Goal: Task Accomplishment & Management: Use online tool/utility

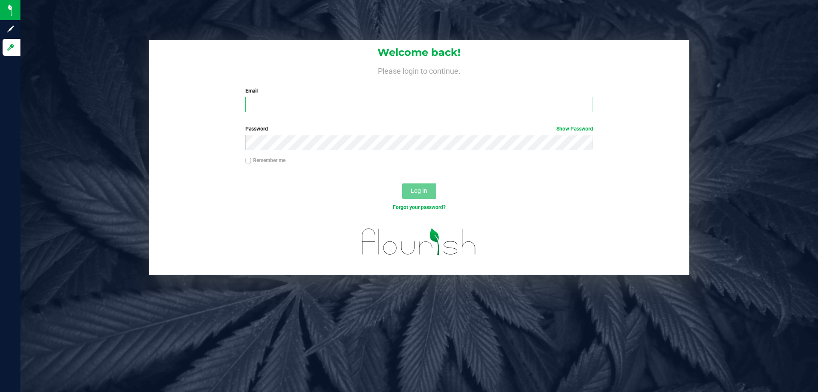
click at [382, 110] on input "Email" at bounding box center [419, 104] width 347 height 15
type input "[EMAIL_ADDRESS][DOMAIN_NAME]"
click at [402, 183] on button "Log In" at bounding box center [419, 190] width 34 height 15
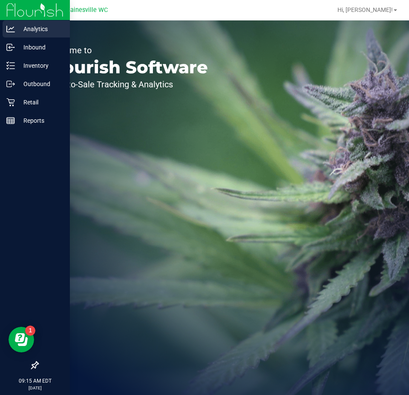
click at [38, 29] on p "Analytics" at bounding box center [40, 29] width 51 height 10
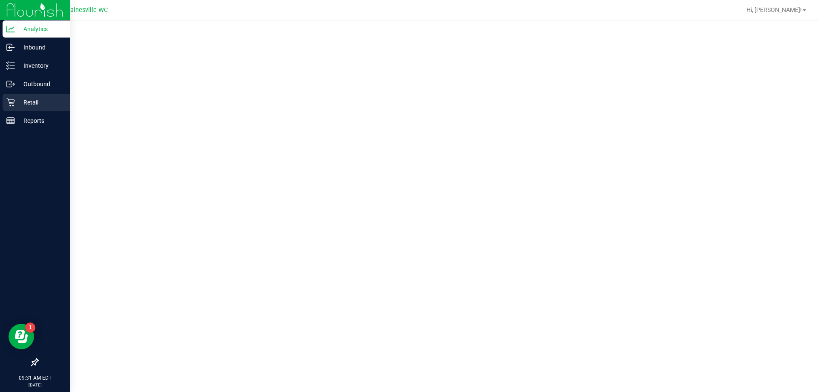
click at [12, 98] on icon at bounding box center [10, 102] width 9 height 9
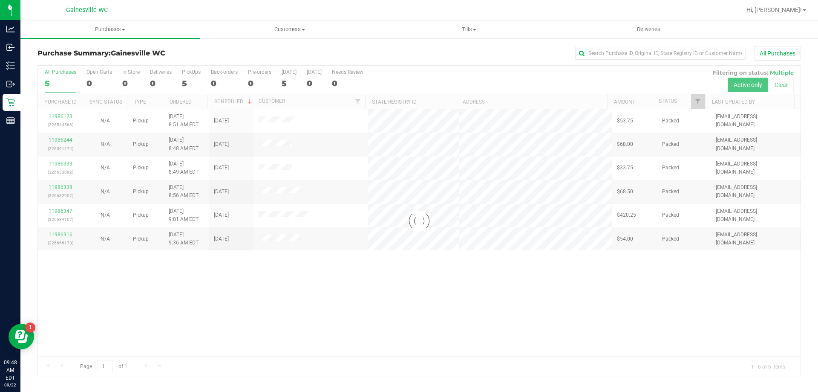
click at [342, 283] on div at bounding box center [419, 221] width 763 height 311
click at [269, 297] on div at bounding box center [419, 221] width 763 height 311
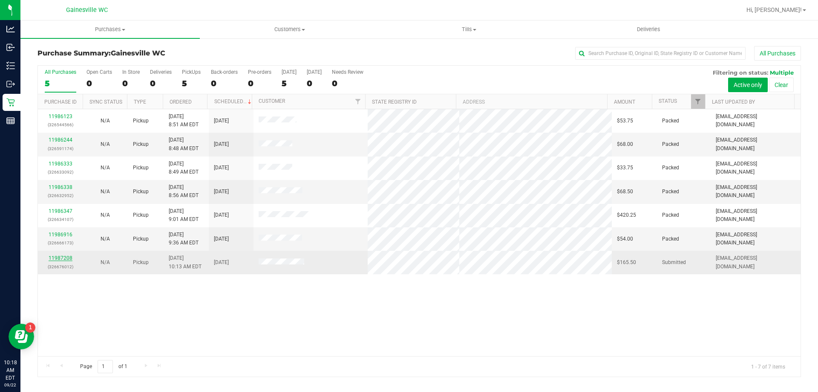
click at [65, 258] on link "11987208" at bounding box center [61, 258] width 24 height 6
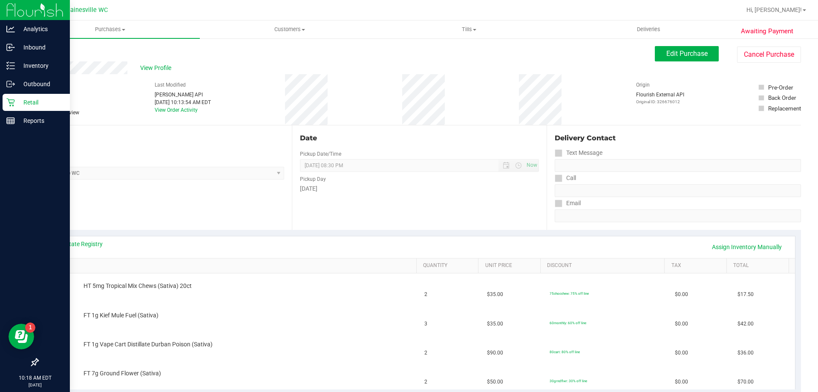
click at [6, 107] on div "Retail" at bounding box center [36, 102] width 67 height 17
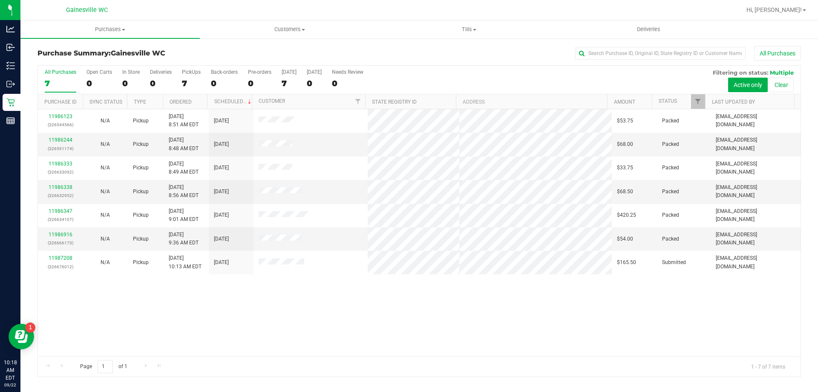
click at [194, 325] on div "11986123 (326544566) N/A Pickup 9/22/2025 8:51 AM EDT 9/22/2025 $53.75 Packed j…" at bounding box center [419, 232] width 763 height 247
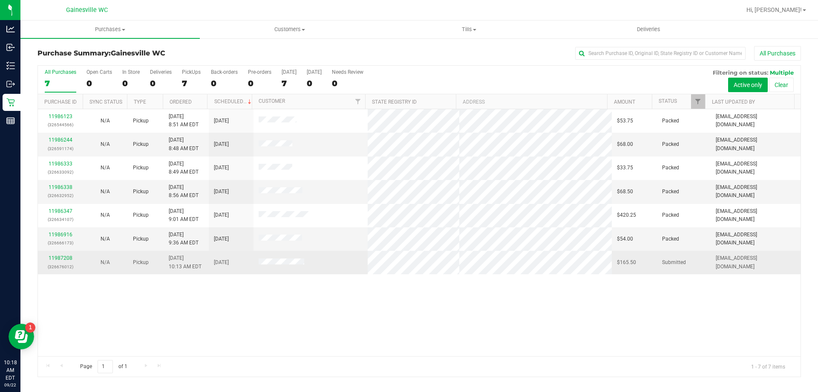
click at [68, 253] on td "11987208 (326676012)" at bounding box center [60, 262] width 45 height 23
click at [67, 254] on div "11987208 (326676012)" at bounding box center [60, 262] width 35 height 16
click at [66, 257] on link "11987208" at bounding box center [61, 258] width 24 height 6
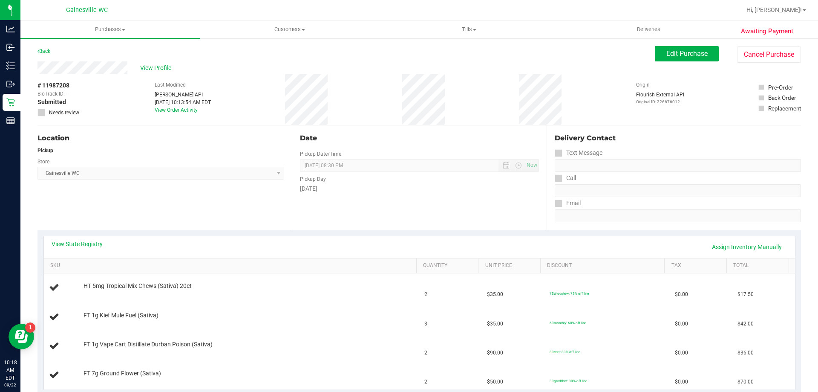
click at [96, 243] on link "View State Registry" at bounding box center [77, 244] width 51 height 9
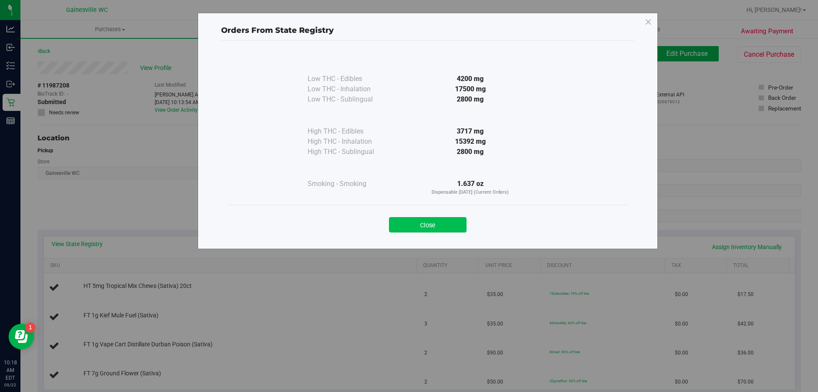
click at [446, 222] on button "Close" at bounding box center [428, 224] width 78 height 15
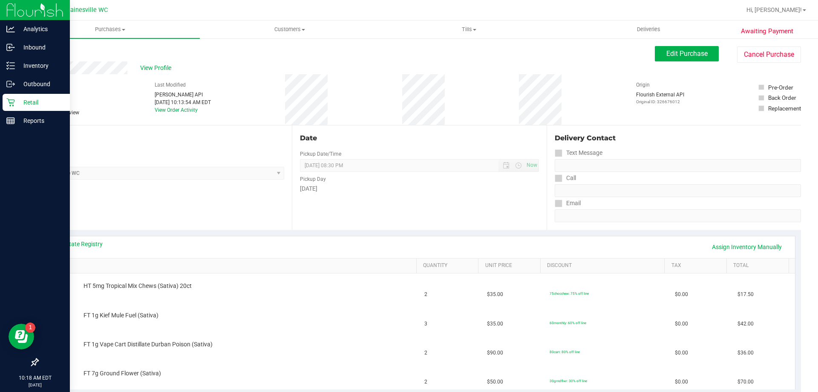
click at [10, 99] on icon at bounding box center [10, 102] width 9 height 9
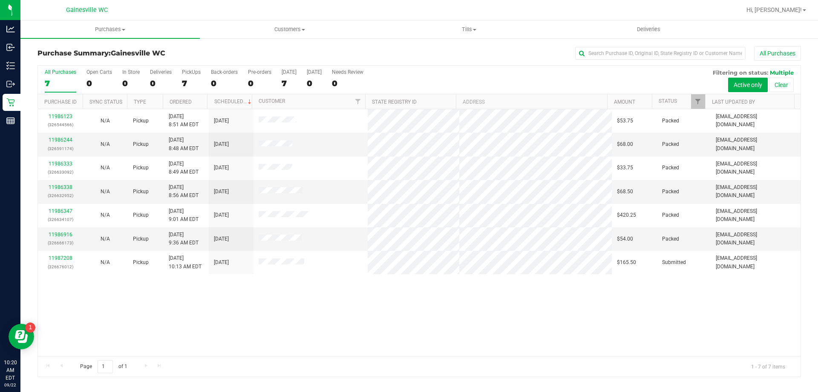
click at [304, 281] on div "11986123 (326544566) N/A Pickup 9/22/2025 8:51 AM EDT 9/22/2025 $53.75 Packed j…" at bounding box center [419, 232] width 763 height 247
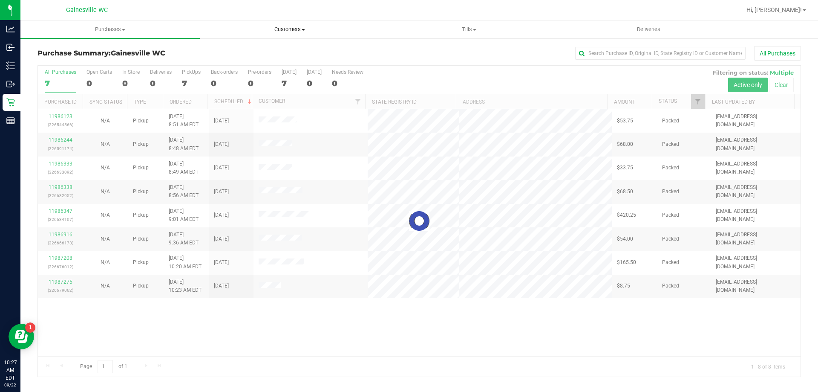
click at [316, 30] on span "Customers" at bounding box center [289, 30] width 179 height 8
click at [293, 51] on li "All customers" at bounding box center [289, 51] width 179 height 10
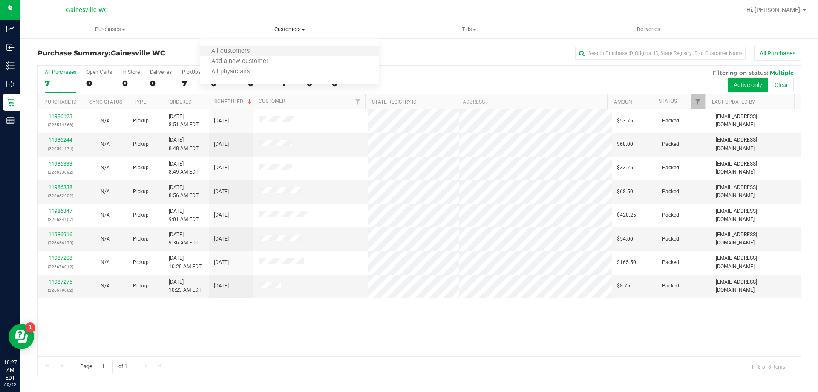
click at [282, 51] on li "All customers" at bounding box center [289, 51] width 179 height 10
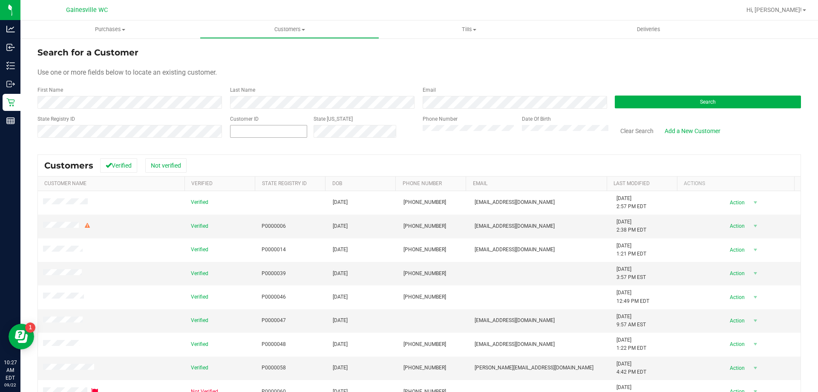
click at [256, 127] on span at bounding box center [268, 131] width 77 height 13
paste input "1585962"
type input "1585962"
click at [682, 107] on button "Search" at bounding box center [708, 101] width 186 height 13
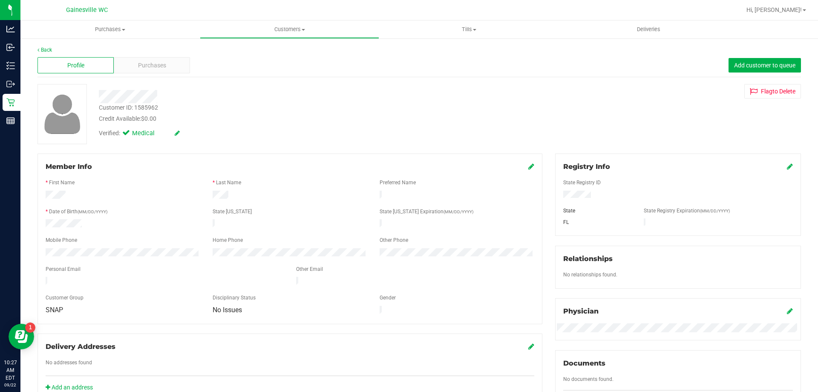
click at [147, 75] on div "Profile Purchases Add customer to queue" at bounding box center [420, 65] width 764 height 23
click at [150, 68] on span "Purchases" at bounding box center [152, 65] width 28 height 9
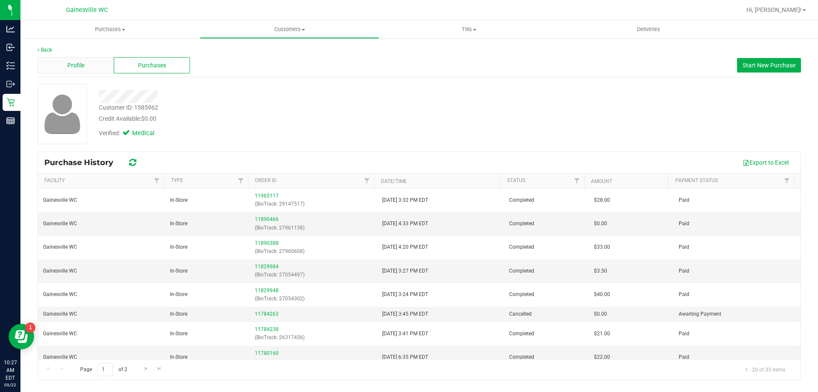
click at [108, 62] on div "Profile" at bounding box center [76, 65] width 76 height 16
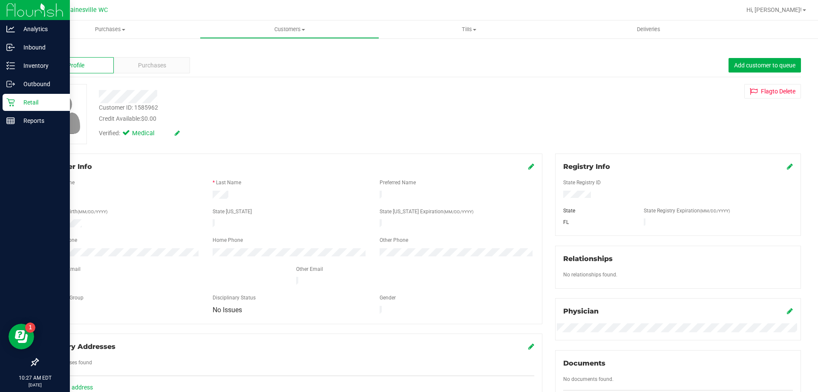
click at [6, 104] on div "Retail" at bounding box center [36, 102] width 67 height 17
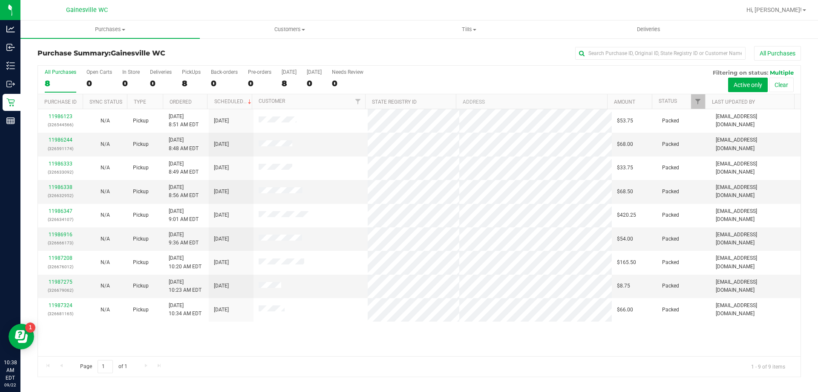
click at [442, 335] on div "11986123 (326544566) N/A Pickup 9/22/2025 8:51 AM EDT 9/22/2025 $53.75 Packed j…" at bounding box center [419, 232] width 763 height 247
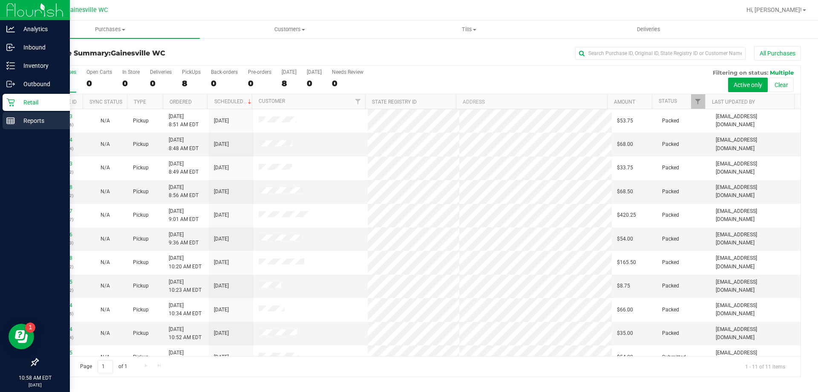
click at [10, 126] on div "Reports" at bounding box center [36, 120] width 67 height 17
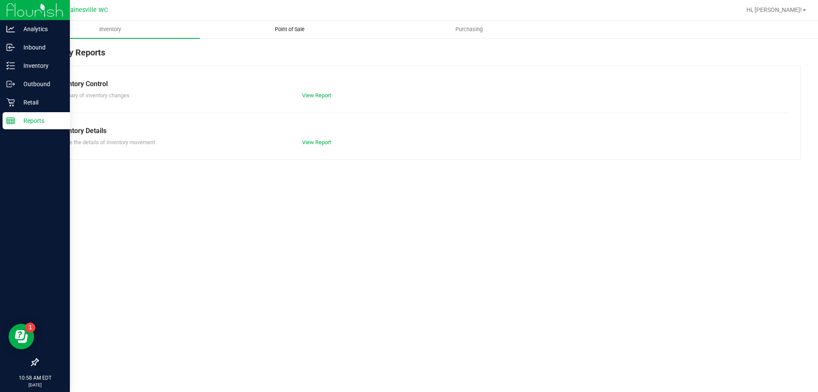
click at [291, 35] on uib-tab-heading "Point of Sale" at bounding box center [289, 29] width 179 height 17
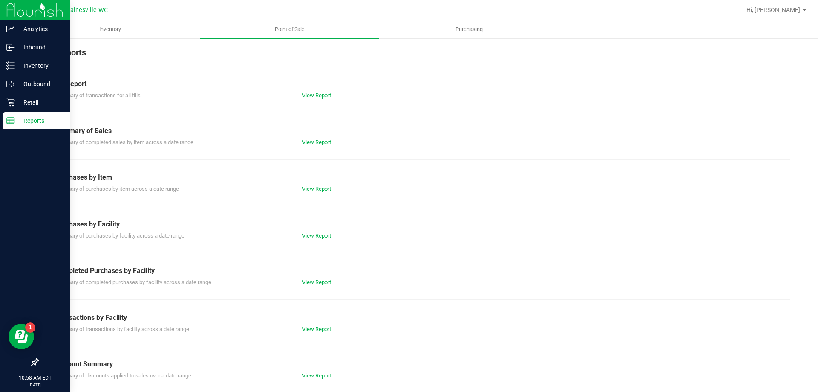
click at [327, 282] on link "View Report" at bounding box center [316, 282] width 29 height 6
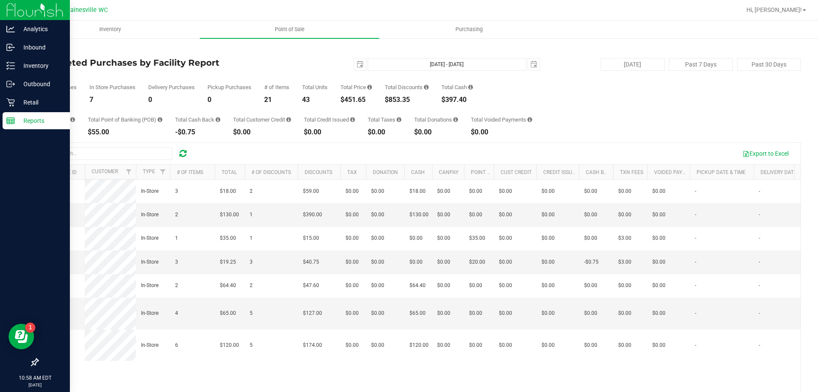
drag, startPoint x: 358, startPoint y: 100, endPoint x: 359, endPoint y: 86, distance: 14.1
click at [359, 86] on div "Total Price $451.65" at bounding box center [357, 93] width 32 height 19
click at [359, 86] on div "Total Price" at bounding box center [357, 87] width 32 height 6
click at [7, 96] on div "Retail" at bounding box center [36, 102] width 67 height 17
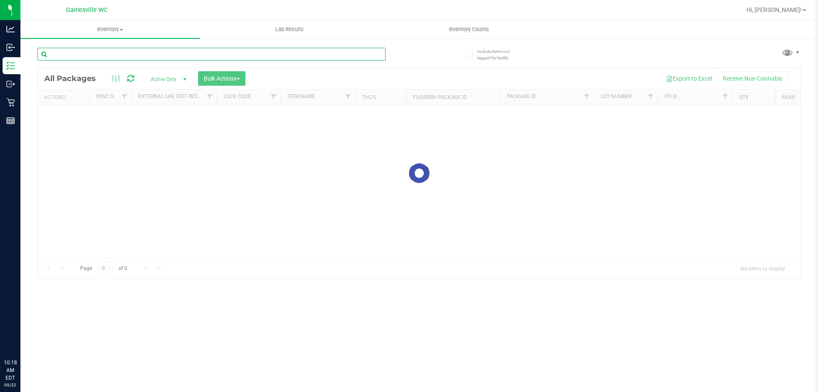
click at [172, 48] on input "text" at bounding box center [212, 54] width 348 height 13
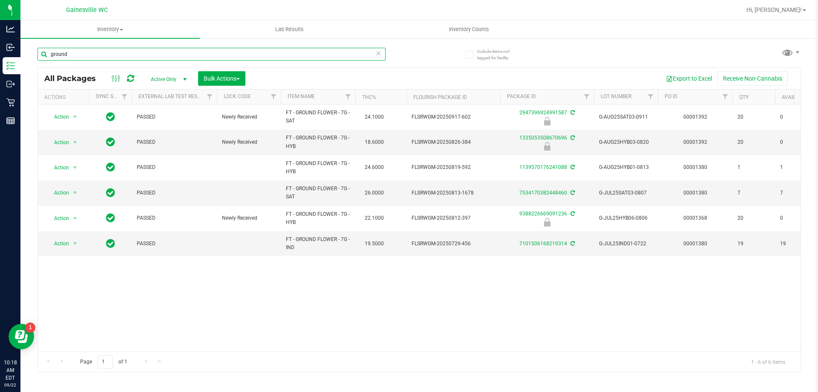
type input "ground"
click at [381, 57] on icon at bounding box center [379, 53] width 6 height 10
